Goal: Information Seeking & Learning: Find contact information

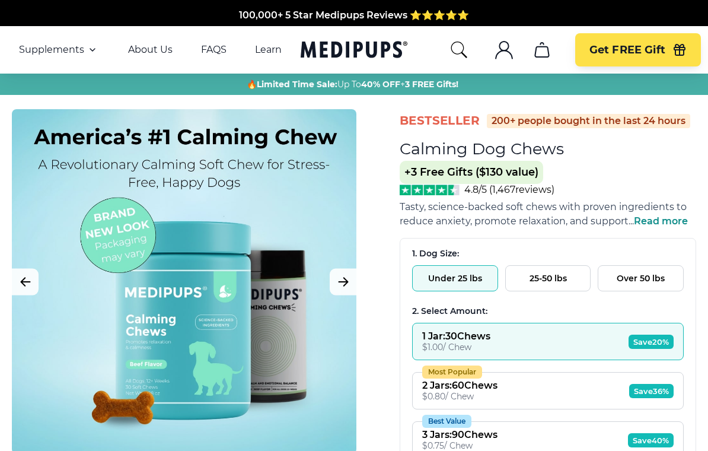
click at [502, 51] on icon "account" at bounding box center [504, 54] width 17 height 8
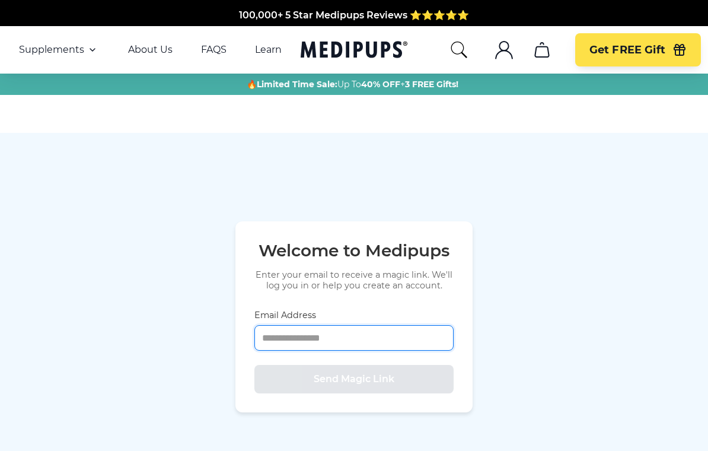
click at [267, 347] on input "Email Address" at bounding box center [353, 337] width 199 height 25
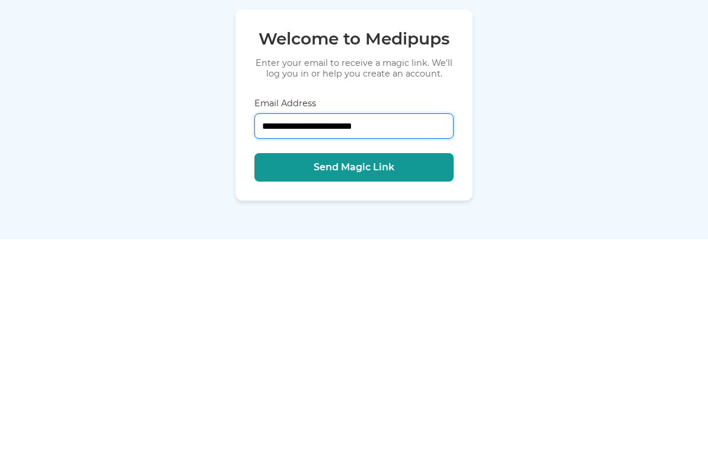
type input "**********"
click at [377, 373] on span "Send Magic Link" at bounding box center [354, 379] width 81 height 12
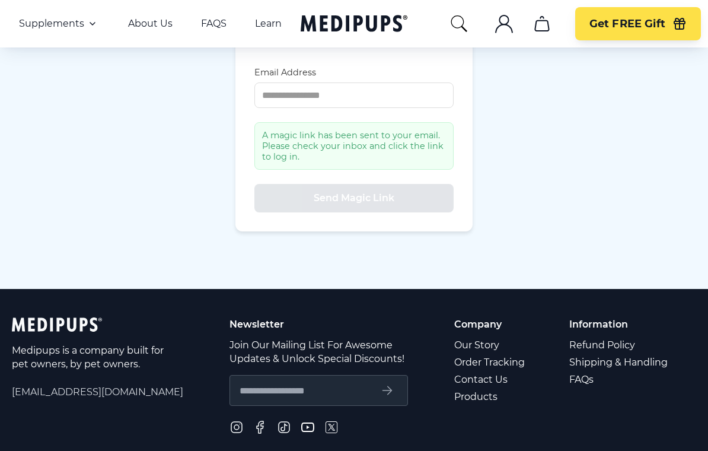
click at [356, 161] on div "A magic link has been sent to your email. Please check your inbox and click the…" at bounding box center [353, 145] width 199 height 47
click at [269, 108] on input "Email Address" at bounding box center [353, 94] width 199 height 25
type input "**********"
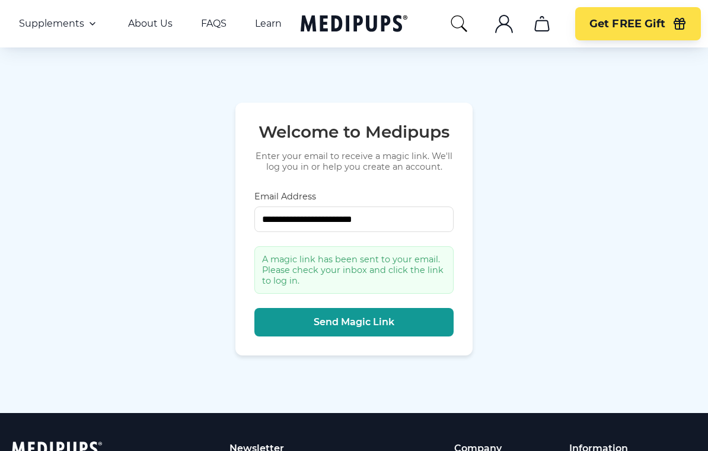
scroll to position [0, 0]
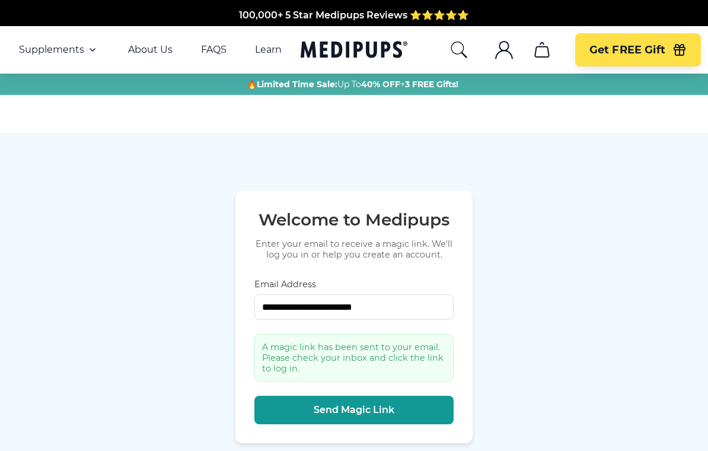
click at [148, 53] on link "About Us" at bounding box center [150, 50] width 44 height 12
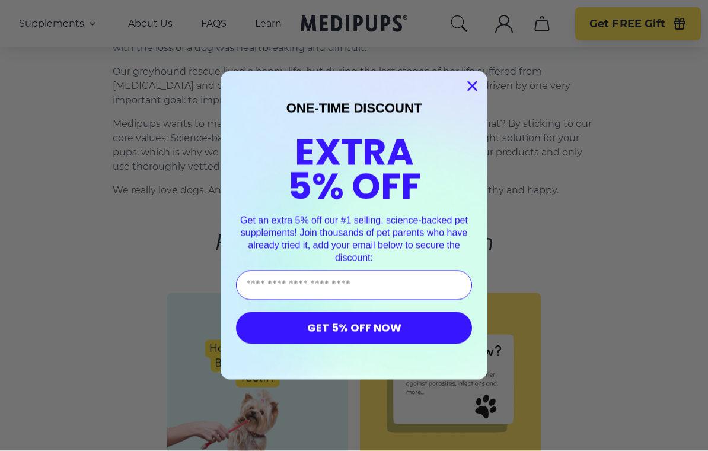
scroll to position [151, 0]
click at [464, 97] on icon "Close dialog" at bounding box center [472, 86] width 21 height 21
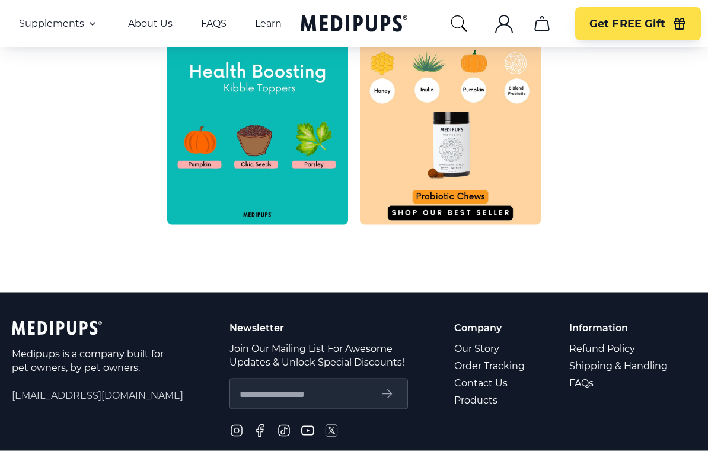
scroll to position [595, 0]
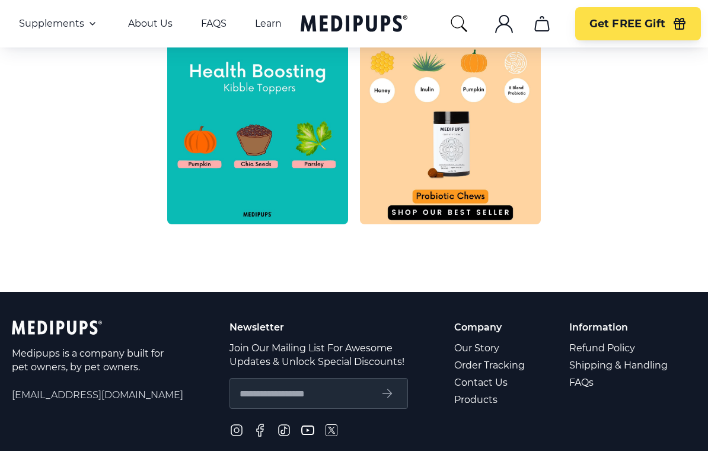
click at [477, 384] on link "Contact Us" at bounding box center [490, 381] width 72 height 17
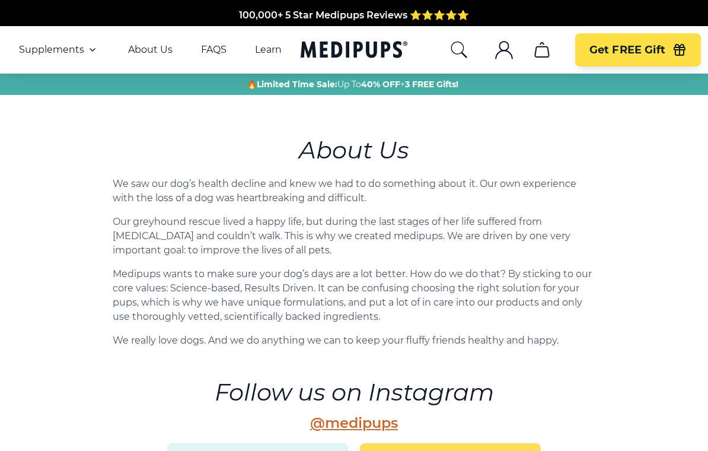
scroll to position [595, 0]
